Goal: Navigation & Orientation: Find specific page/section

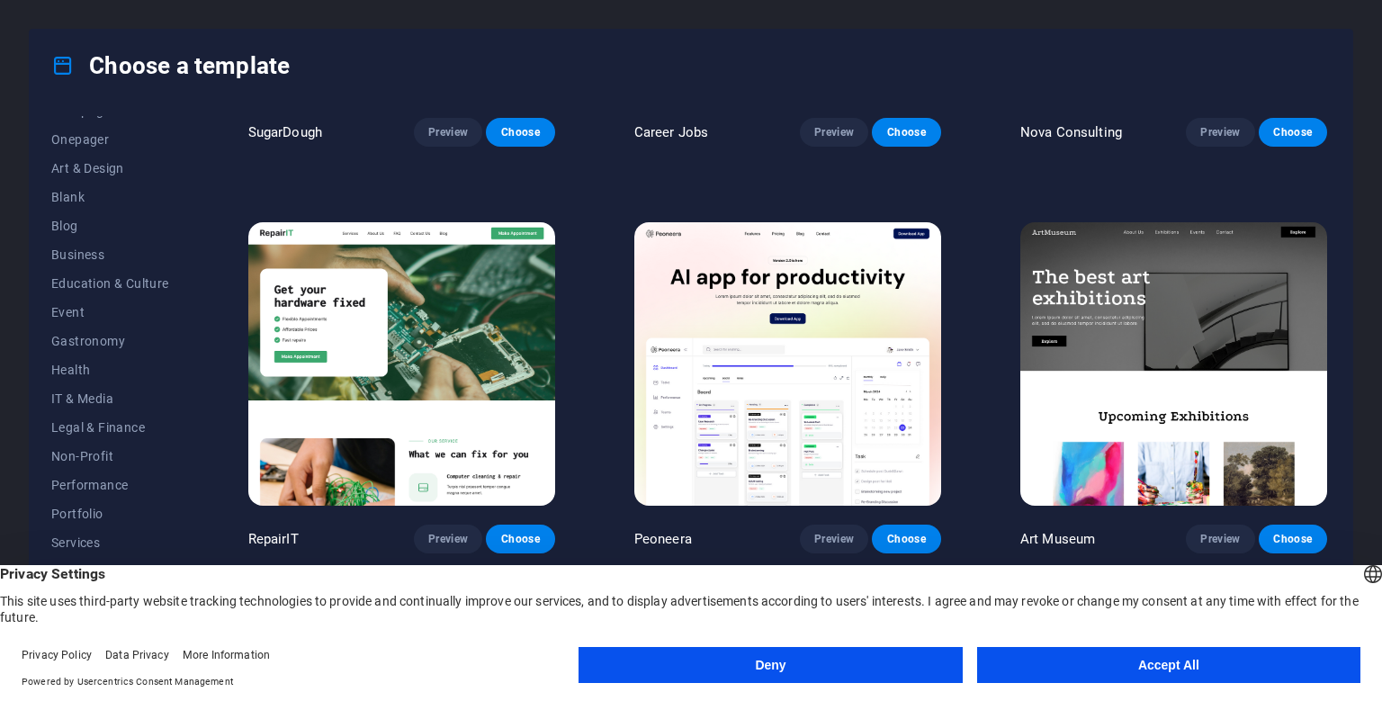
scroll to position [492, 0]
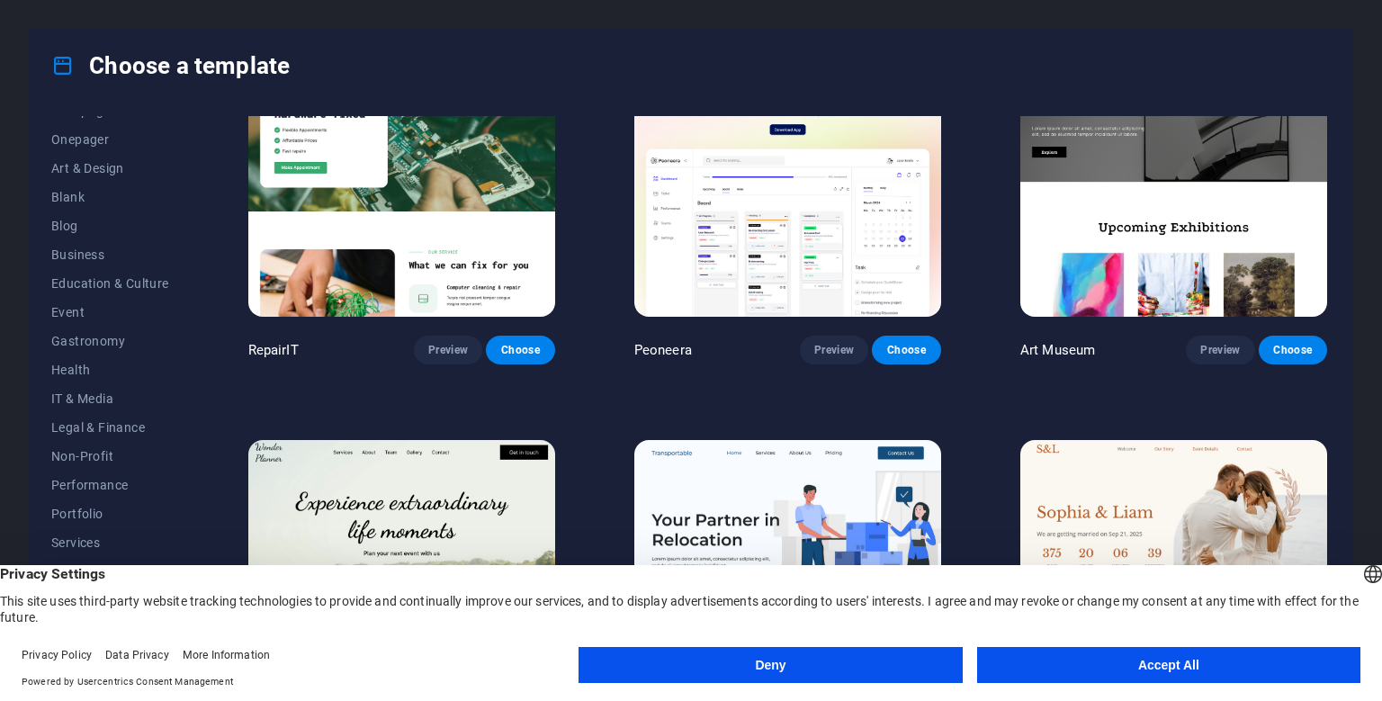
drag, startPoint x: 1194, startPoint y: 673, endPoint x: 1381, endPoint y: 407, distance: 325.4
click at [1381, 407] on body "[DOMAIN_NAME] Press [Ctrl] + [P] to open a preview of your masterpiece. Choose …" at bounding box center [691, 350] width 1382 height 701
click at [737, 671] on button "Deny" at bounding box center [769, 665] width 383 height 36
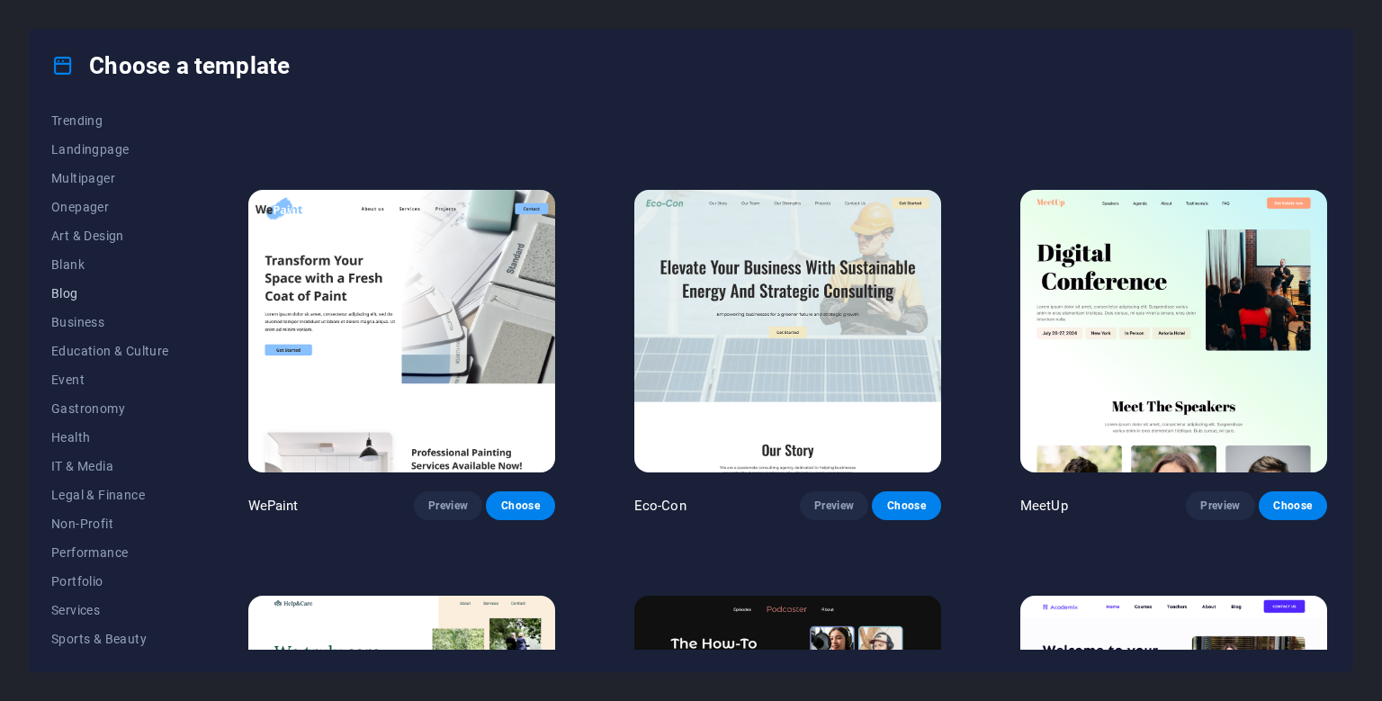
scroll to position [164, 0]
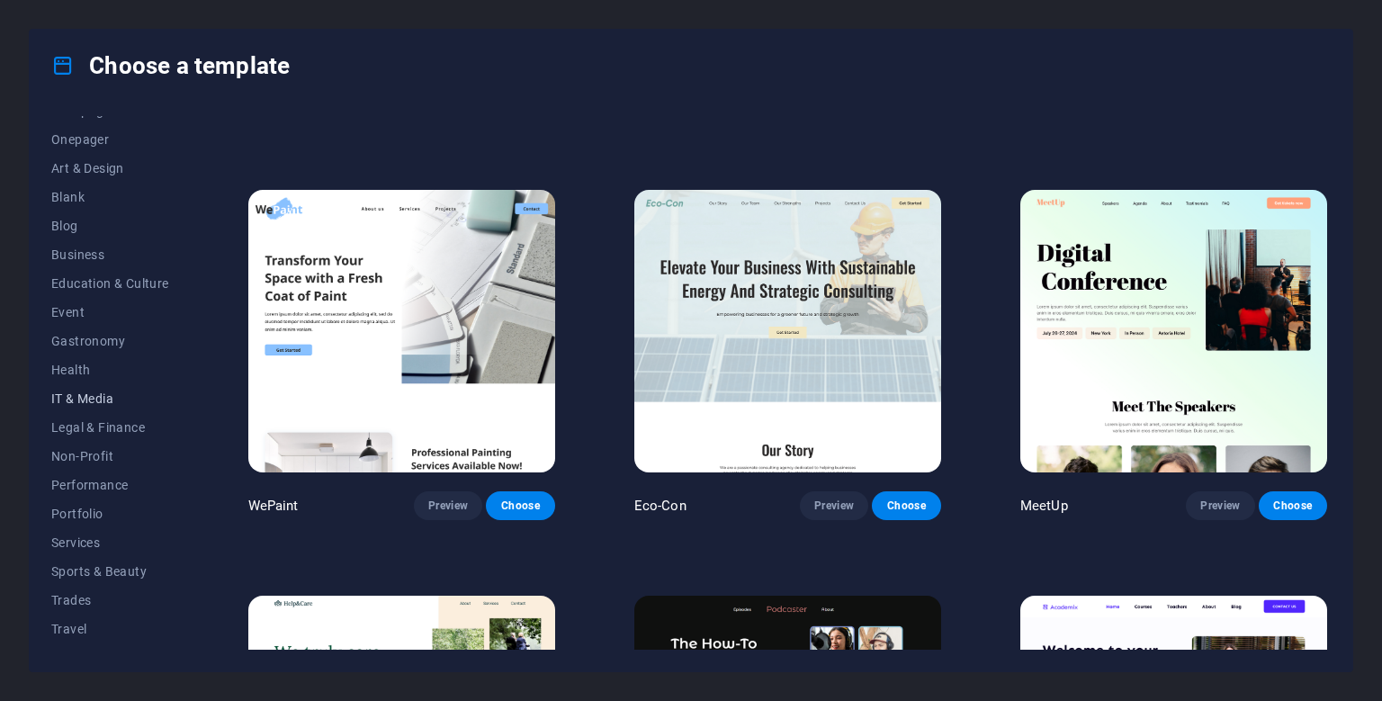
click at [85, 398] on span "IT & Media" at bounding box center [110, 398] width 118 height 14
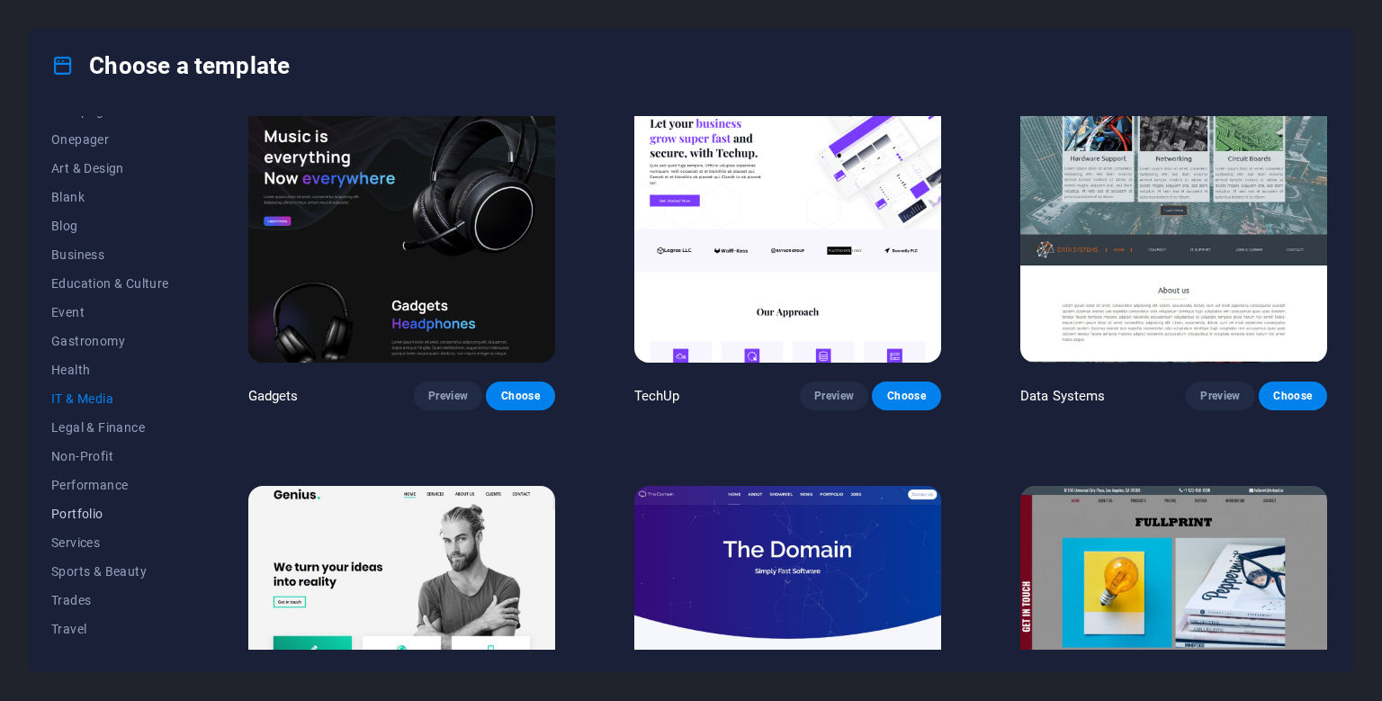
scroll to position [185, 0]
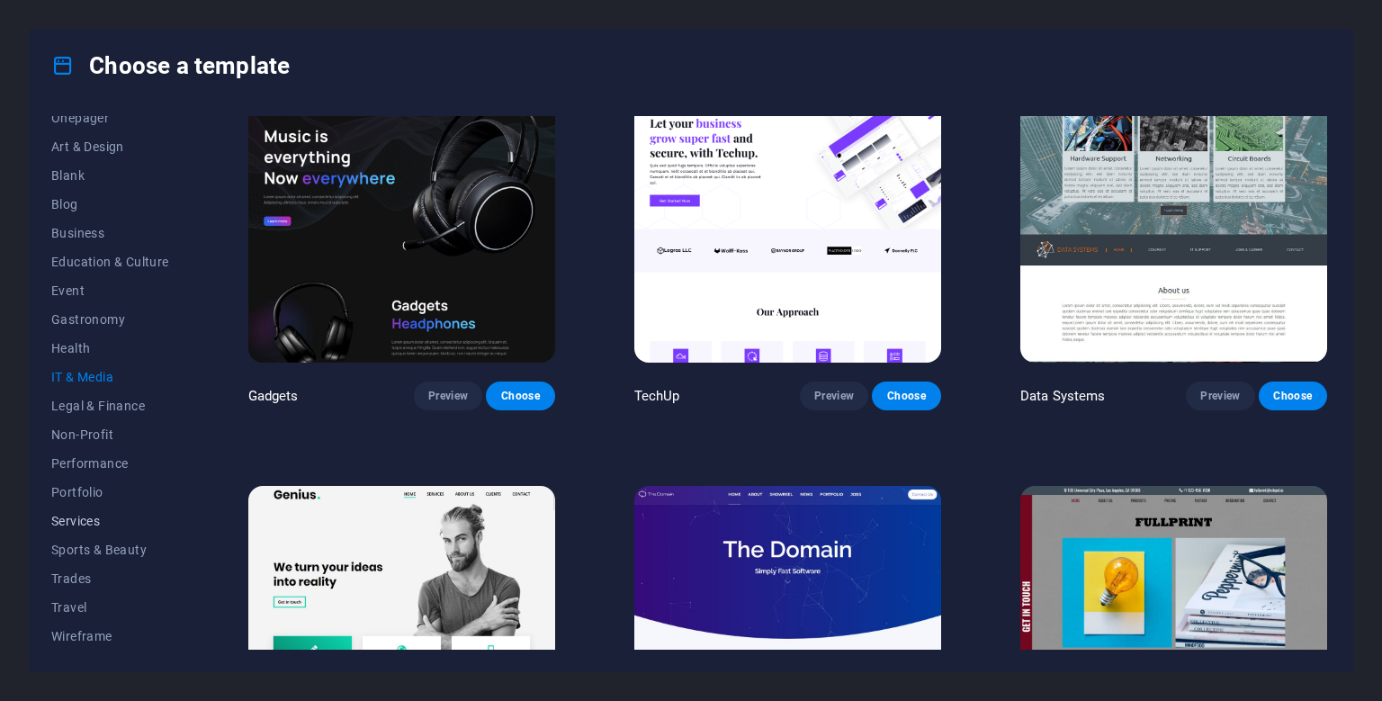
click at [73, 525] on span "Services" at bounding box center [110, 521] width 118 height 14
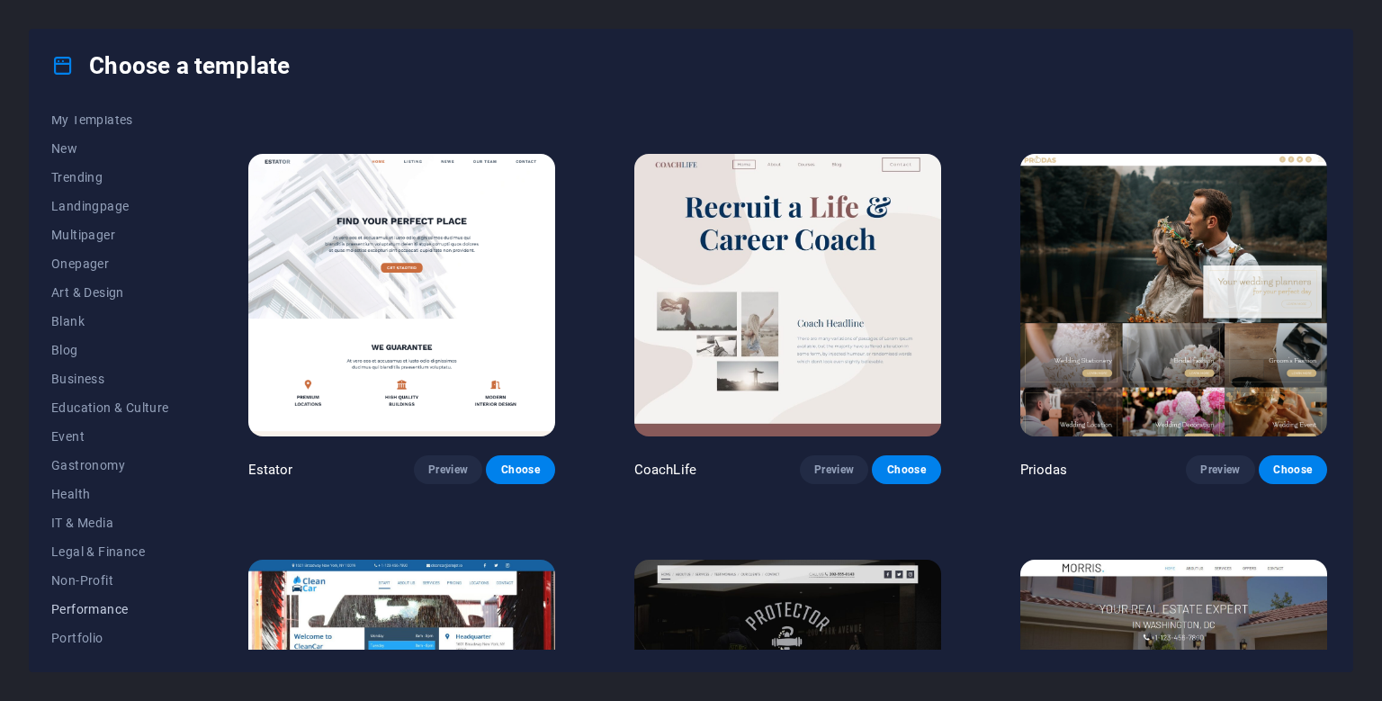
scroll to position [0, 0]
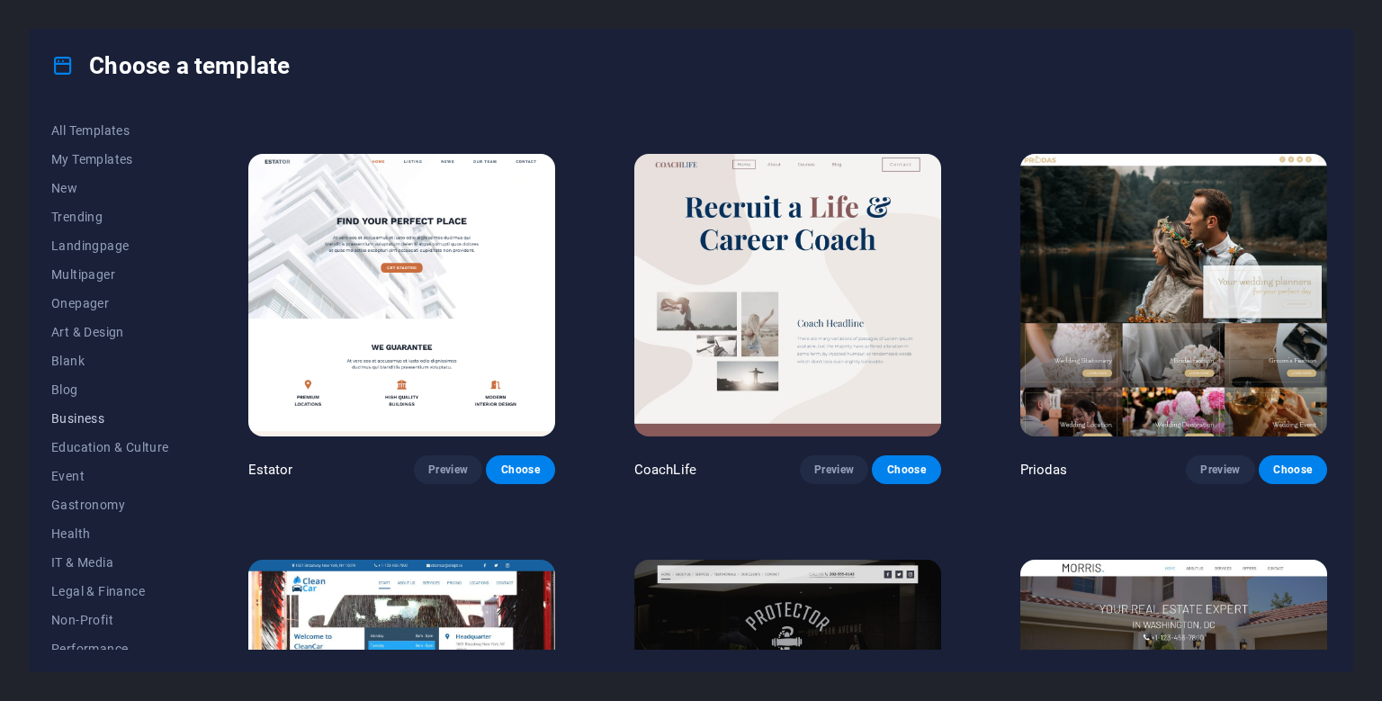
click at [78, 414] on span "Business" at bounding box center [110, 418] width 118 height 14
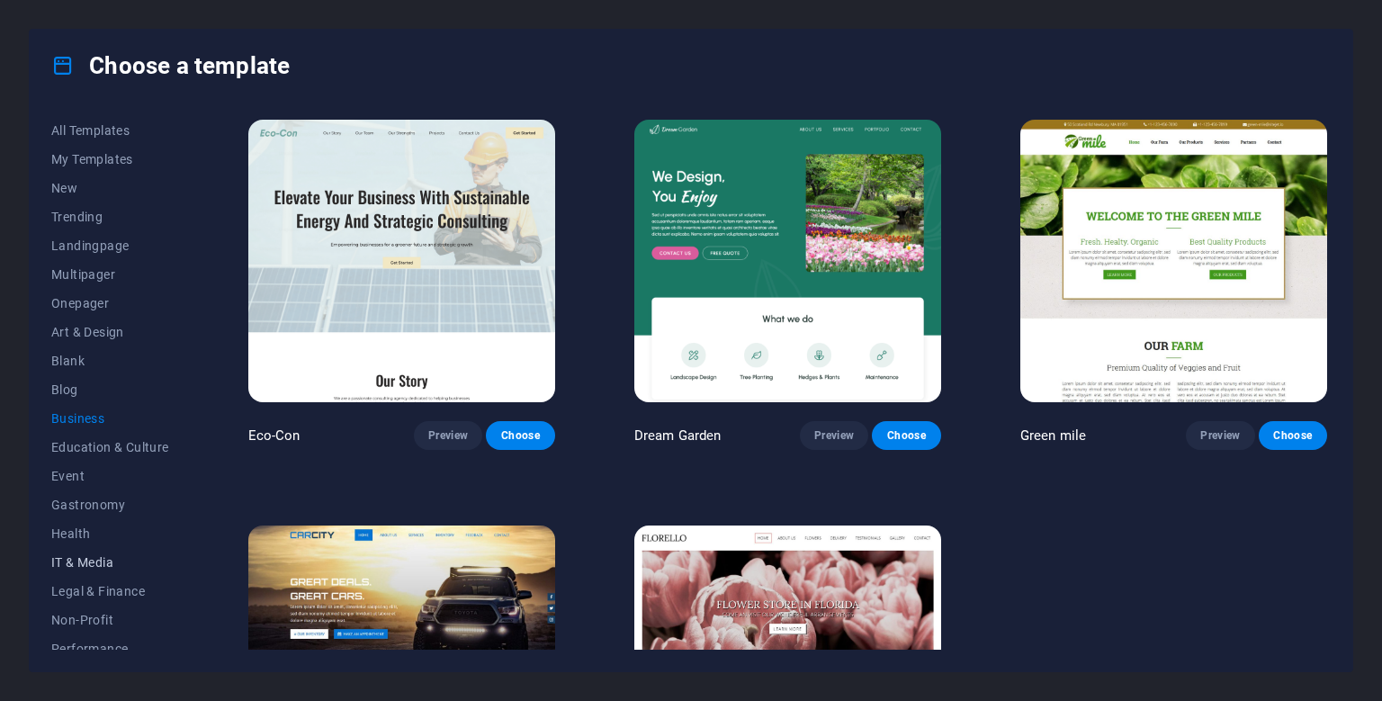
click at [81, 567] on span "IT & Media" at bounding box center [110, 562] width 118 height 14
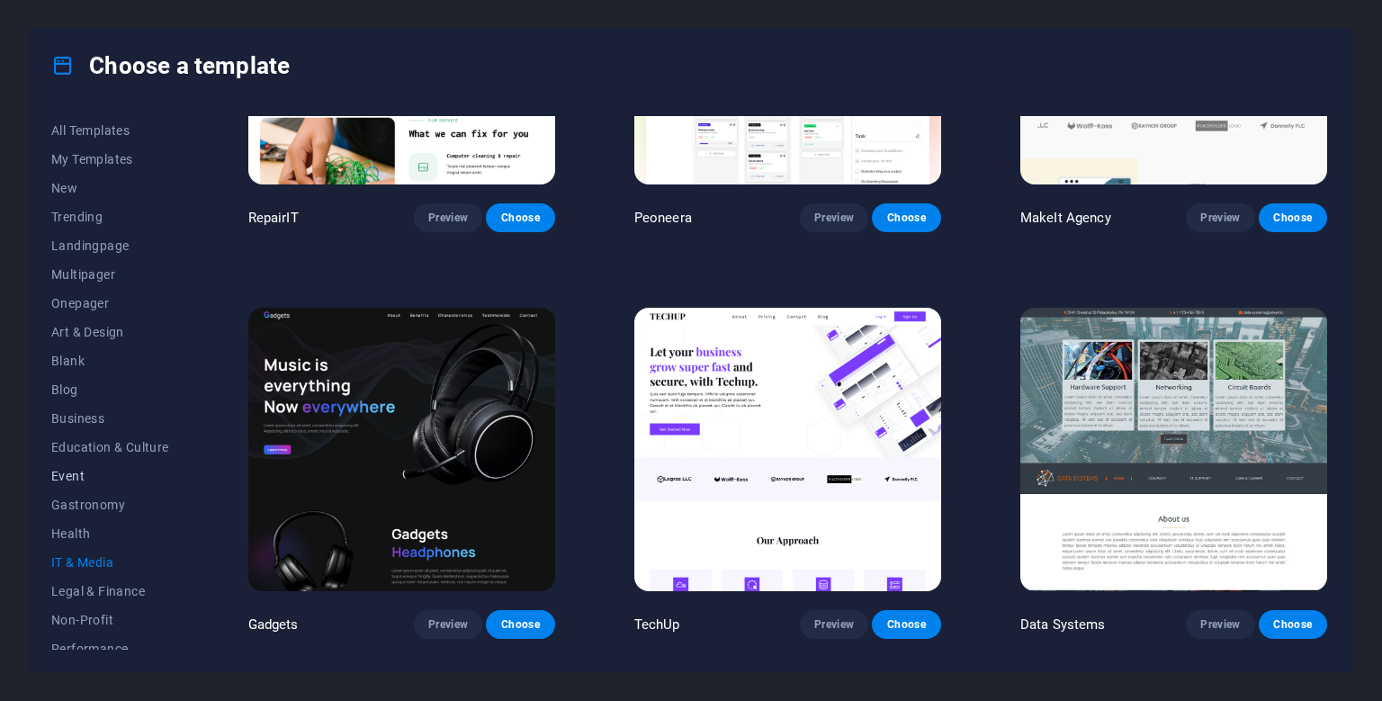
scroll to position [200, 0]
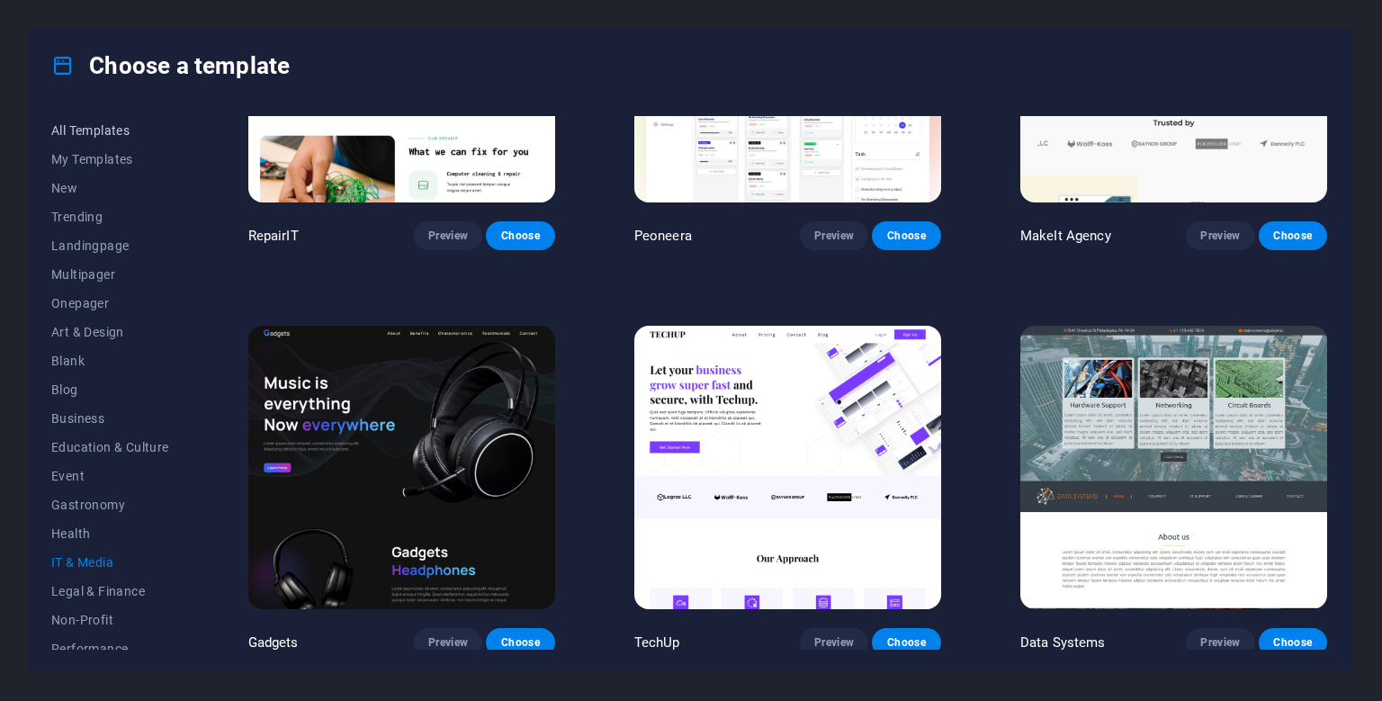
click at [106, 135] on span "All Templates" at bounding box center [110, 130] width 118 height 14
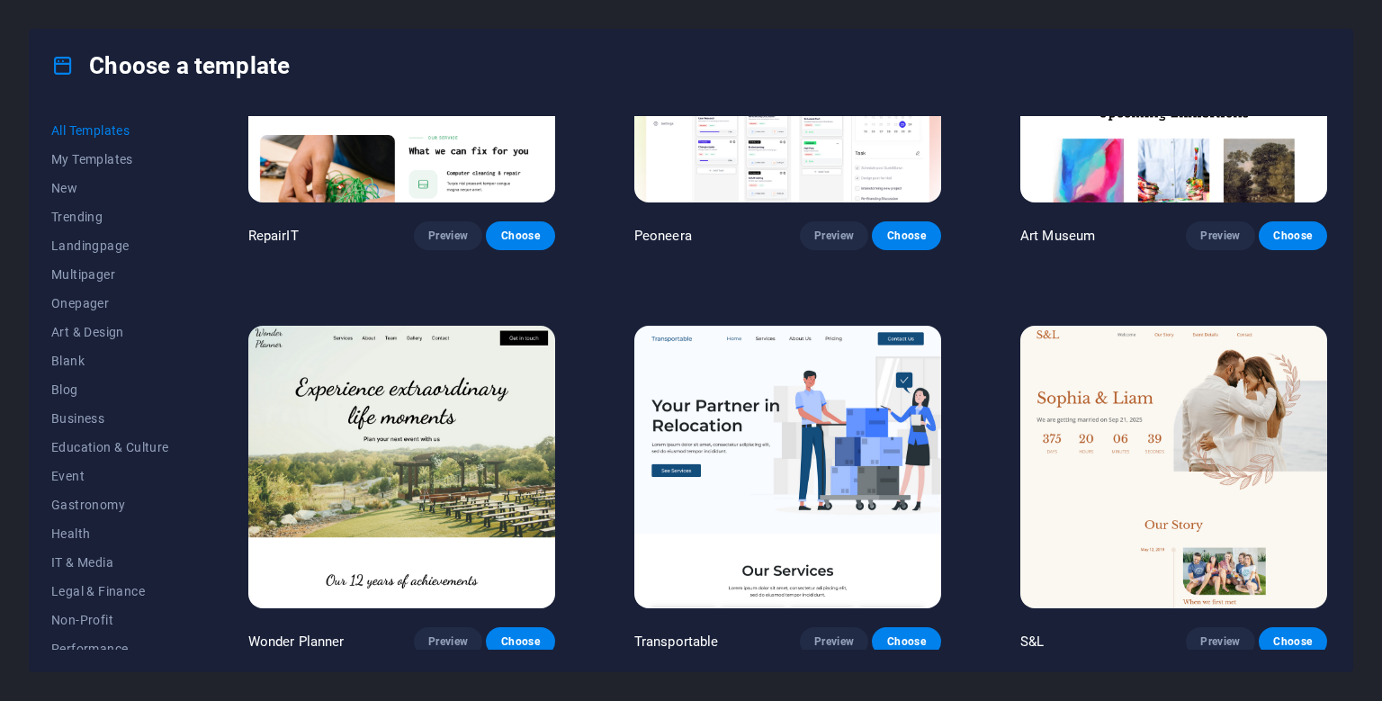
click at [106, 135] on span "All Templates" at bounding box center [110, 130] width 118 height 14
click at [92, 157] on span "My Templates" at bounding box center [110, 159] width 118 height 14
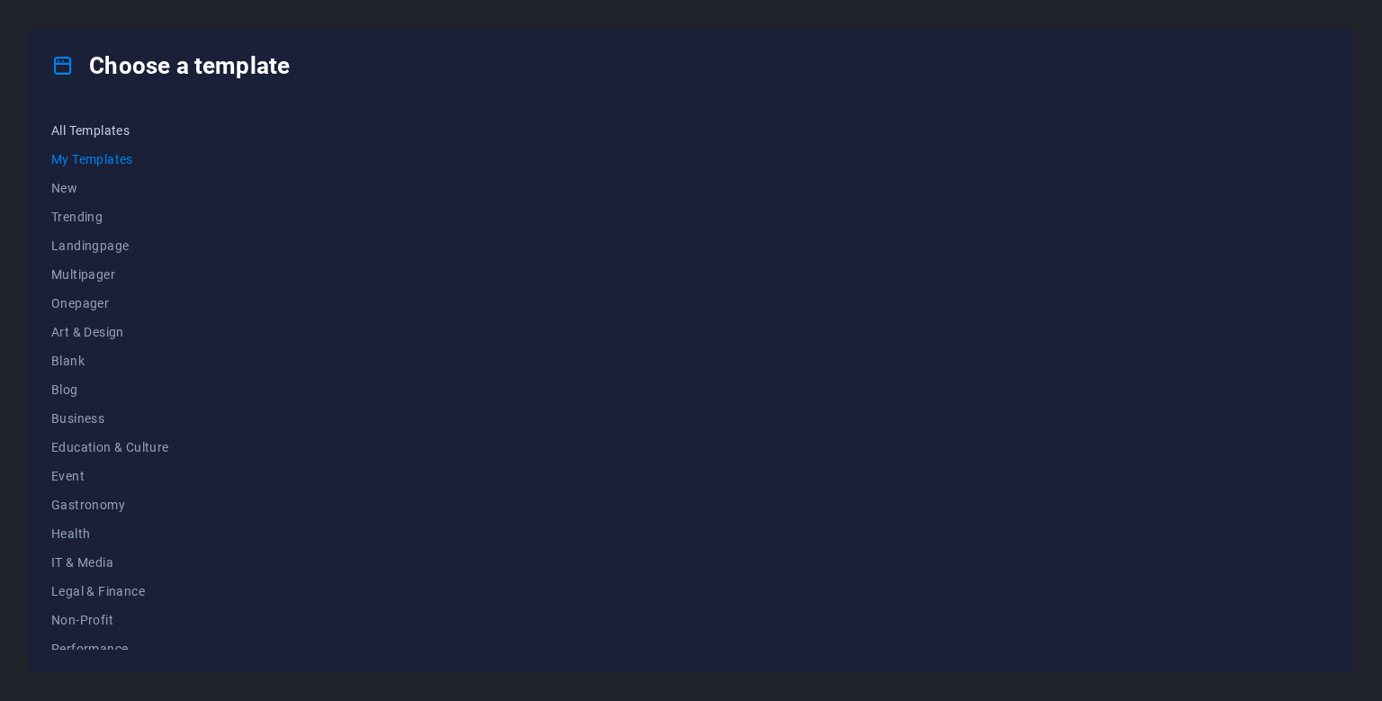
click at [88, 133] on span "All Templates" at bounding box center [110, 130] width 118 height 14
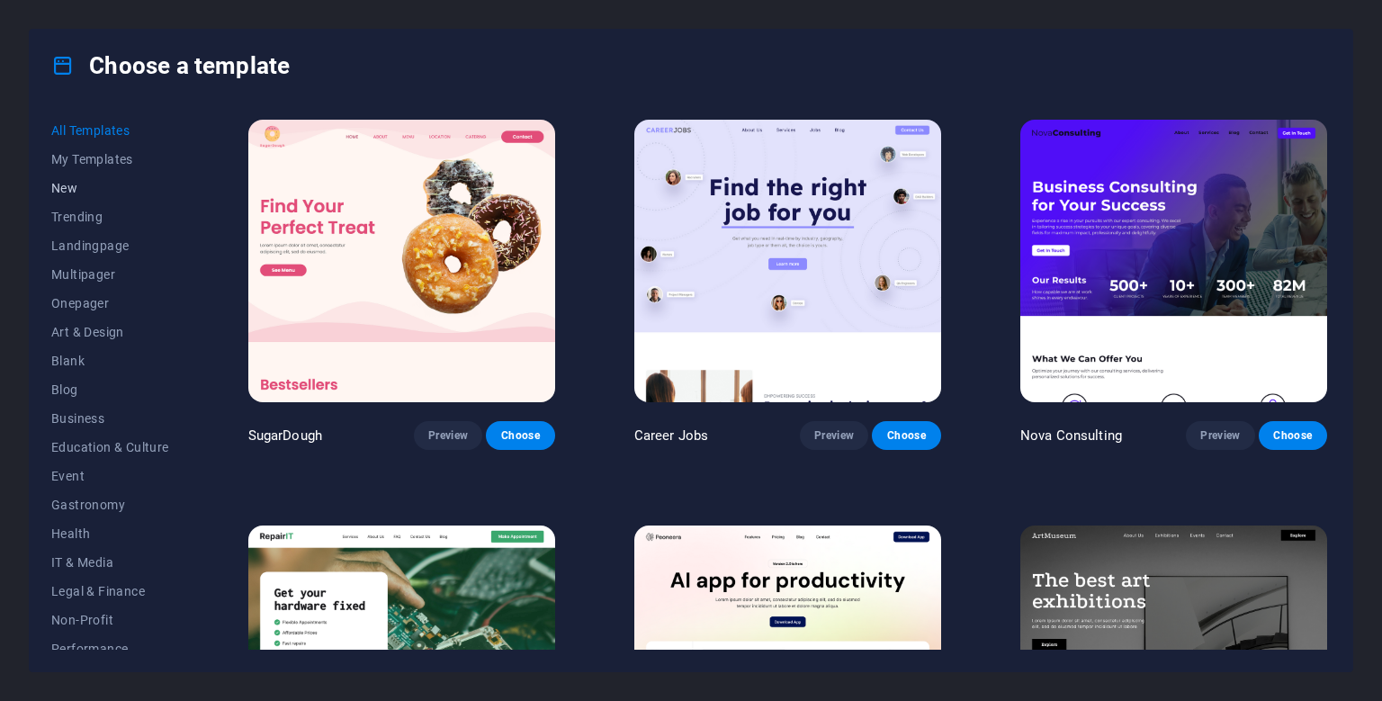
click at [65, 193] on span "New" at bounding box center [110, 188] width 118 height 14
click at [66, 189] on span "New" at bounding box center [110, 188] width 118 height 14
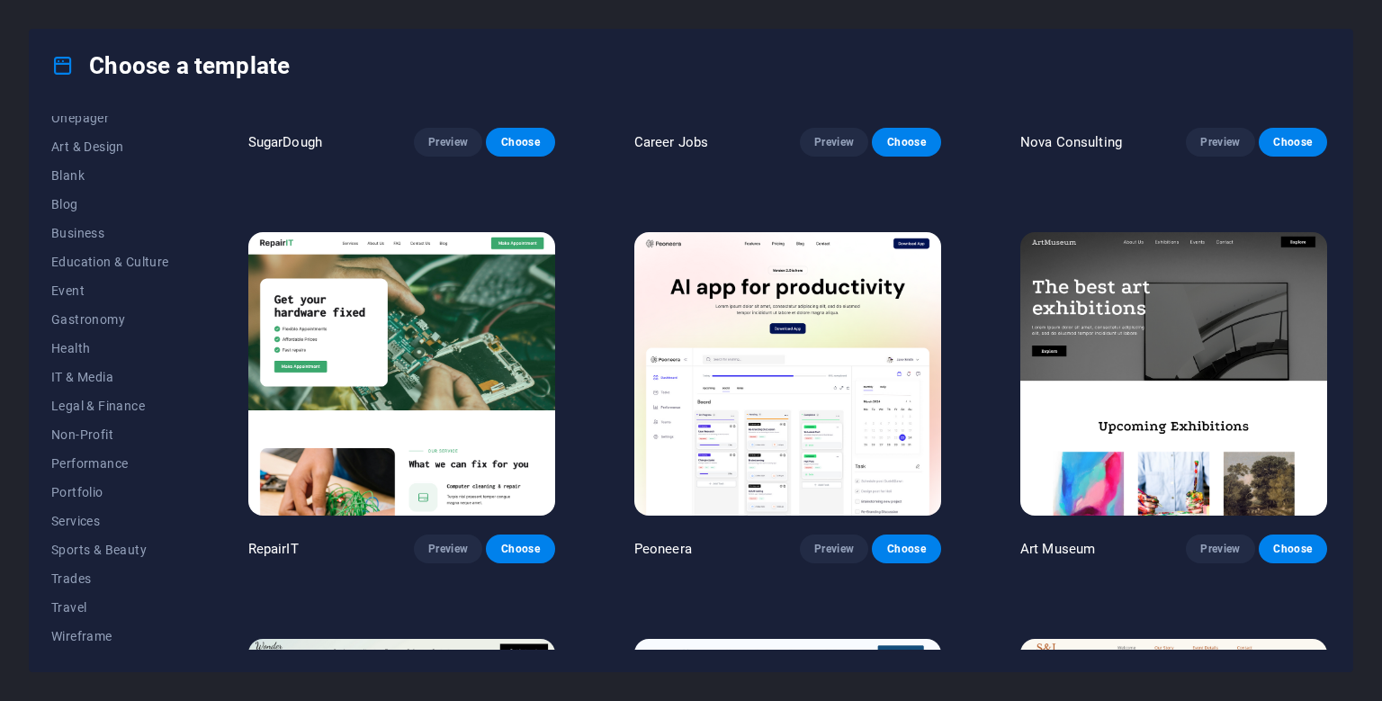
scroll to position [327, 0]
